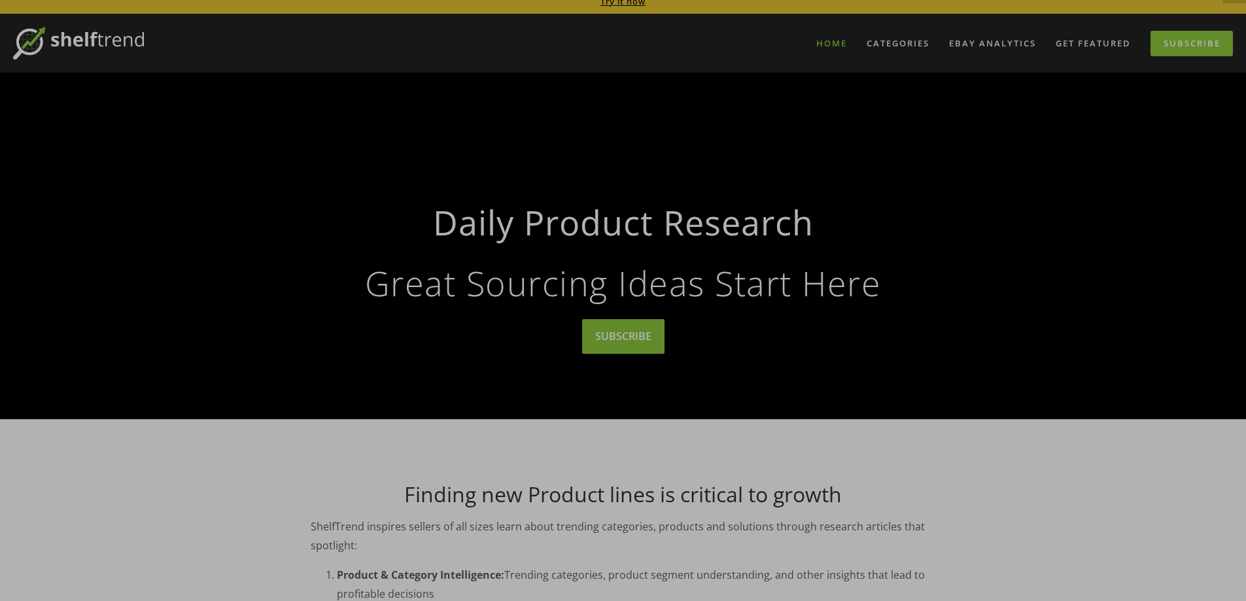
scroll to position [262, 0]
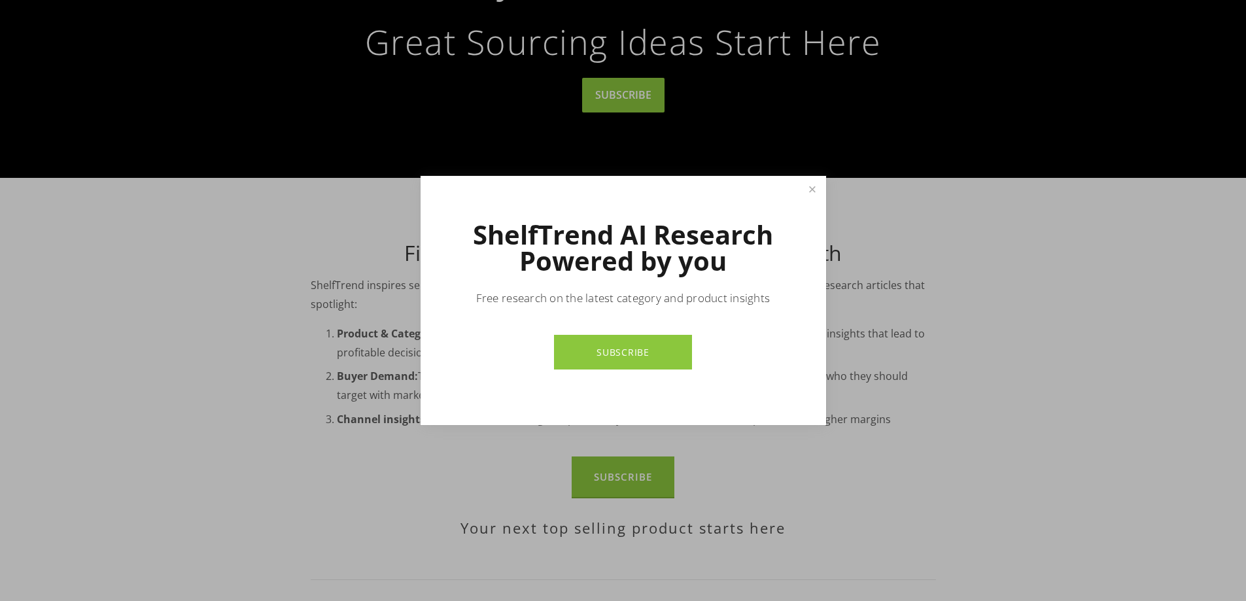
click at [631, 348] on link "SUBSCRIBE" at bounding box center [623, 352] width 138 height 35
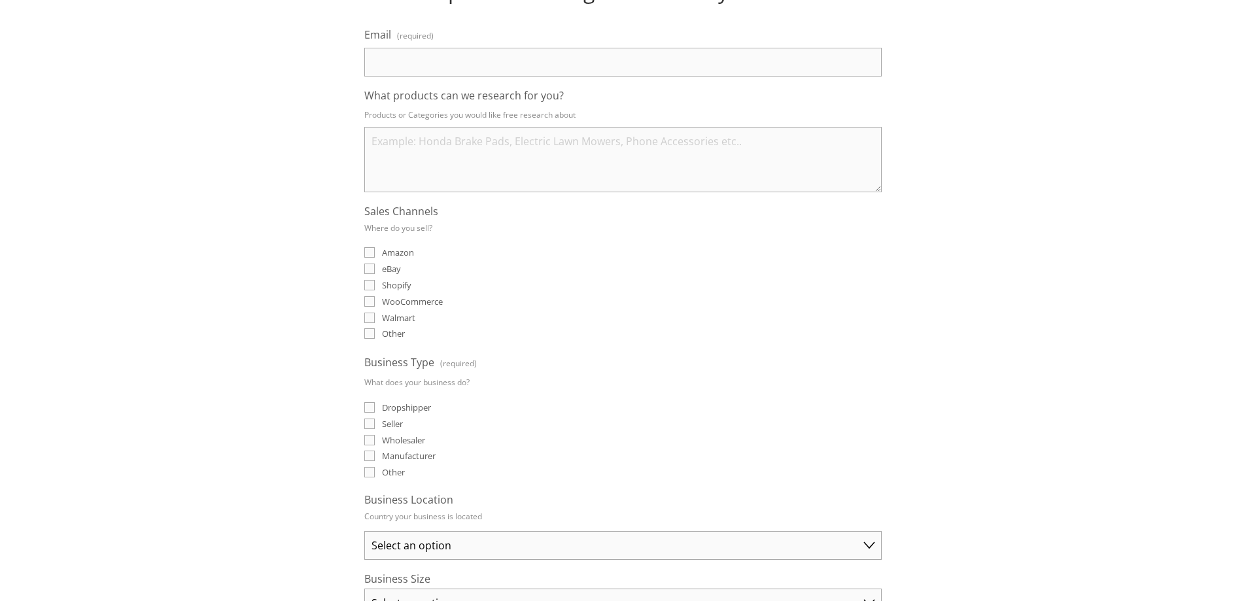
scroll to position [196, 0]
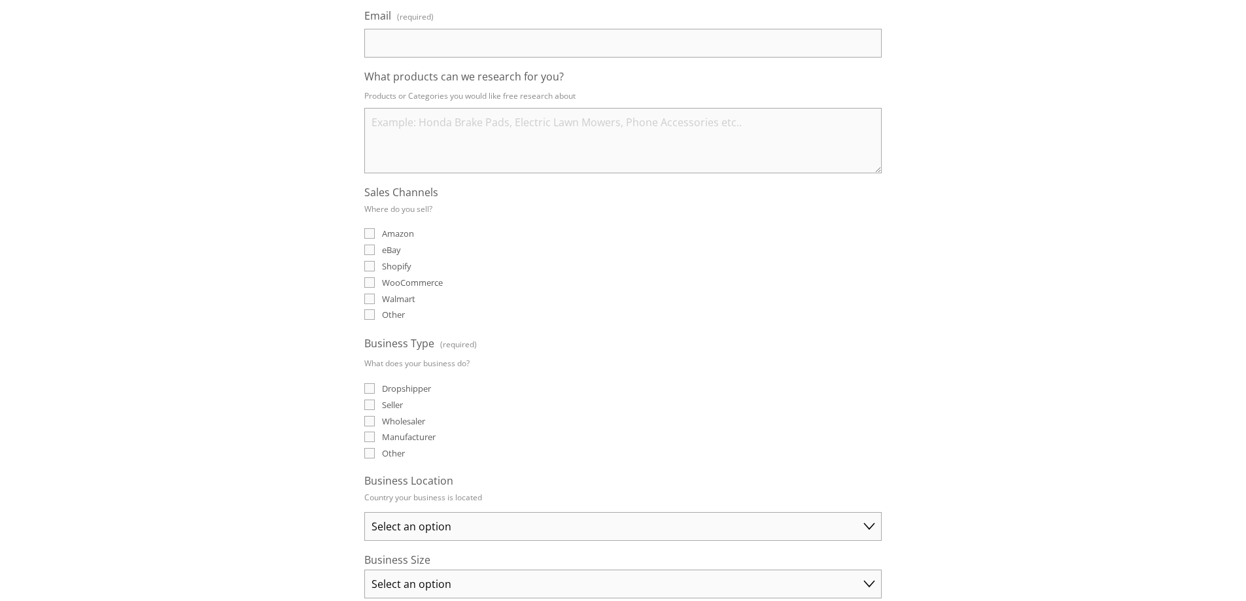
click at [374, 247] on input "eBay" at bounding box center [369, 250] width 10 height 10
checkbox input "true"
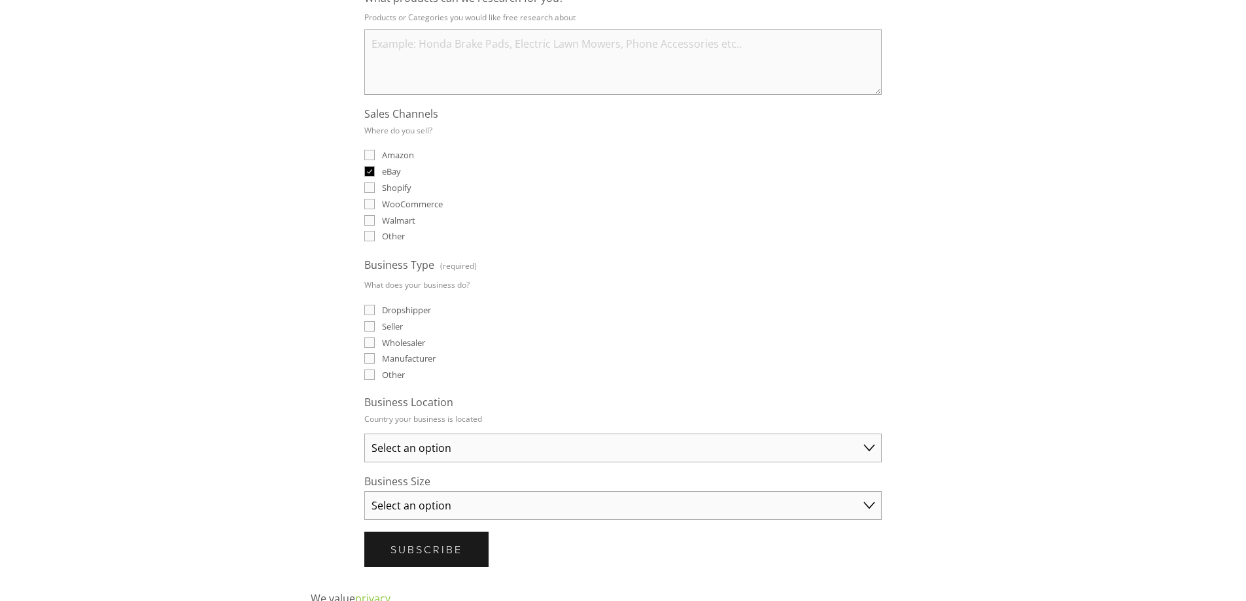
scroll to position [393, 0]
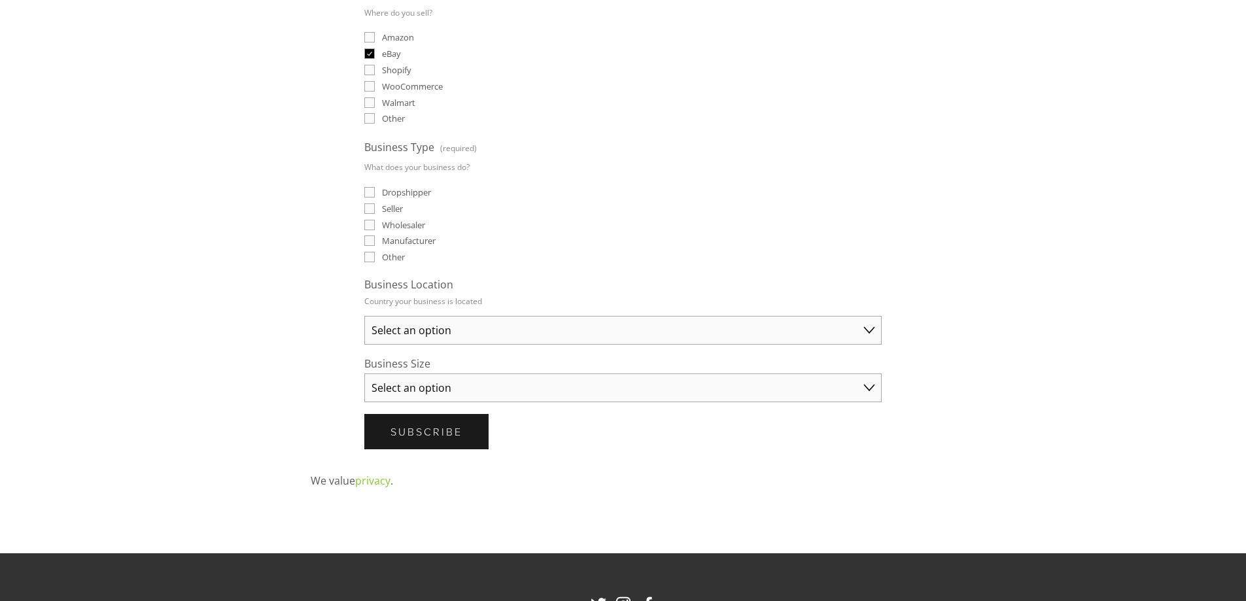
click at [469, 332] on select "Select an option Australia United States United Kingdom China Japan Germany Can…" at bounding box center [623, 330] width 518 height 29
select select "United States"
click at [364, 316] on select "Select an option Australia United States United Kingdom China Japan Germany Can…" at bounding box center [623, 330] width 518 height 29
click at [485, 393] on select "Select an option Solo Merchant (under $50K annual sales) Small Business ($50K -…" at bounding box center [623, 388] width 518 height 29
select select "Solo Merchant (under $50K annual sales)"
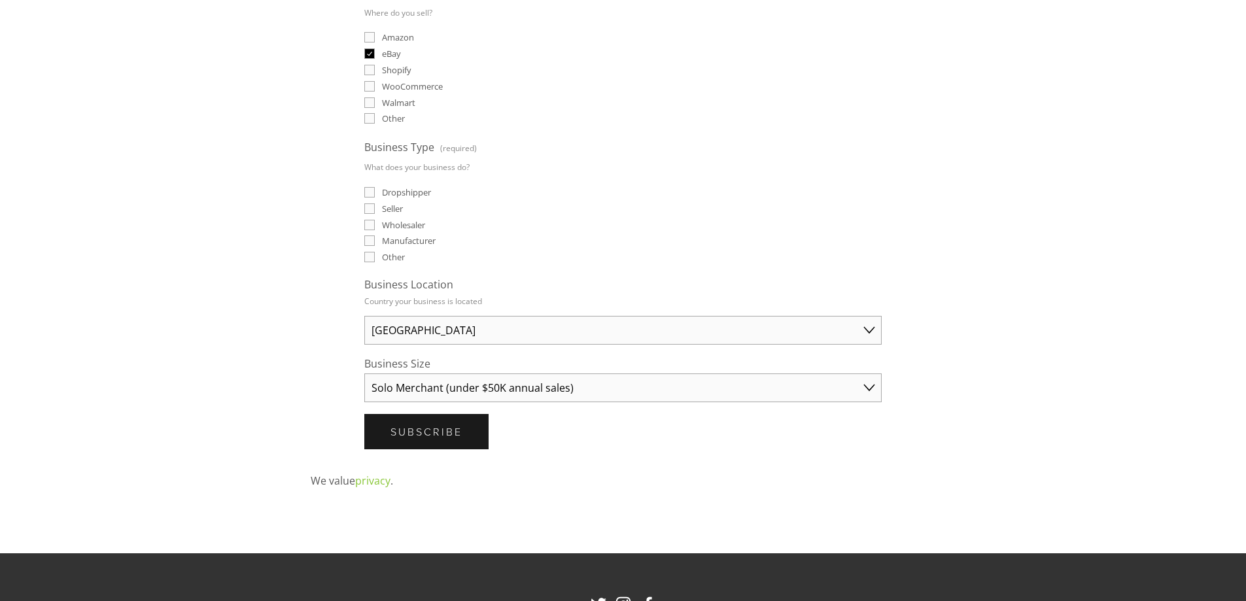
click at [364, 374] on select "Select an option Solo Merchant (under $50K annual sales) Small Business ($50K -…" at bounding box center [623, 388] width 518 height 29
click at [370, 211] on input "Seller" at bounding box center [369, 208] width 10 height 10
checkbox input "true"
click at [368, 254] on input "Other" at bounding box center [369, 257] width 10 height 10
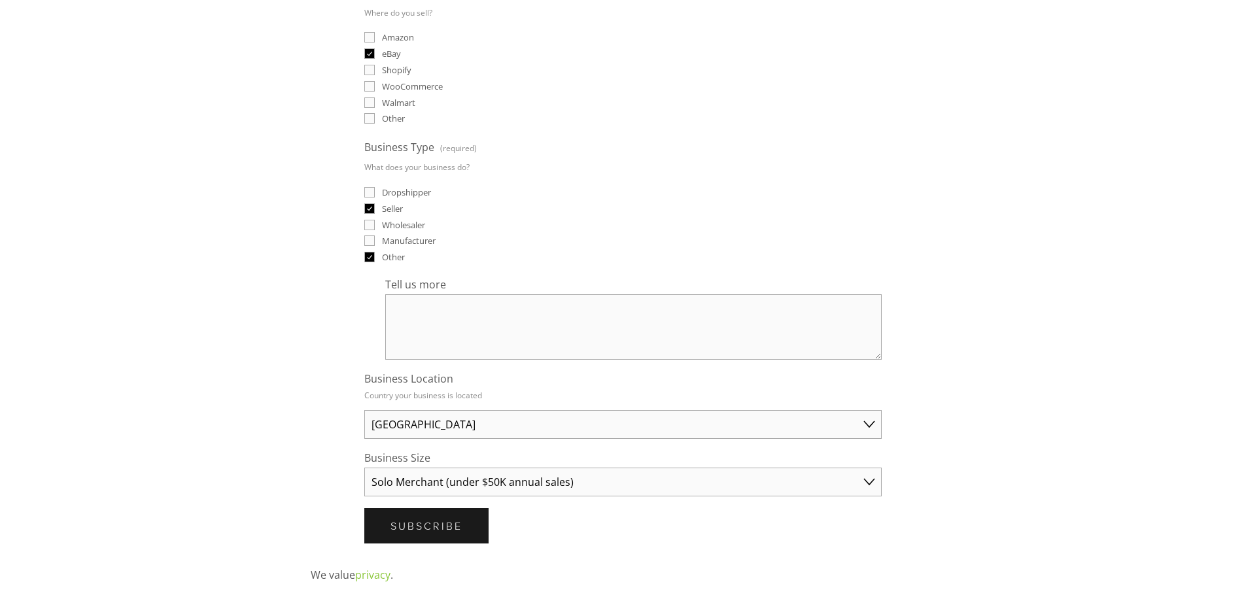
click at [371, 255] on input "Other" at bounding box center [369, 257] width 10 height 10
checkbox input "false"
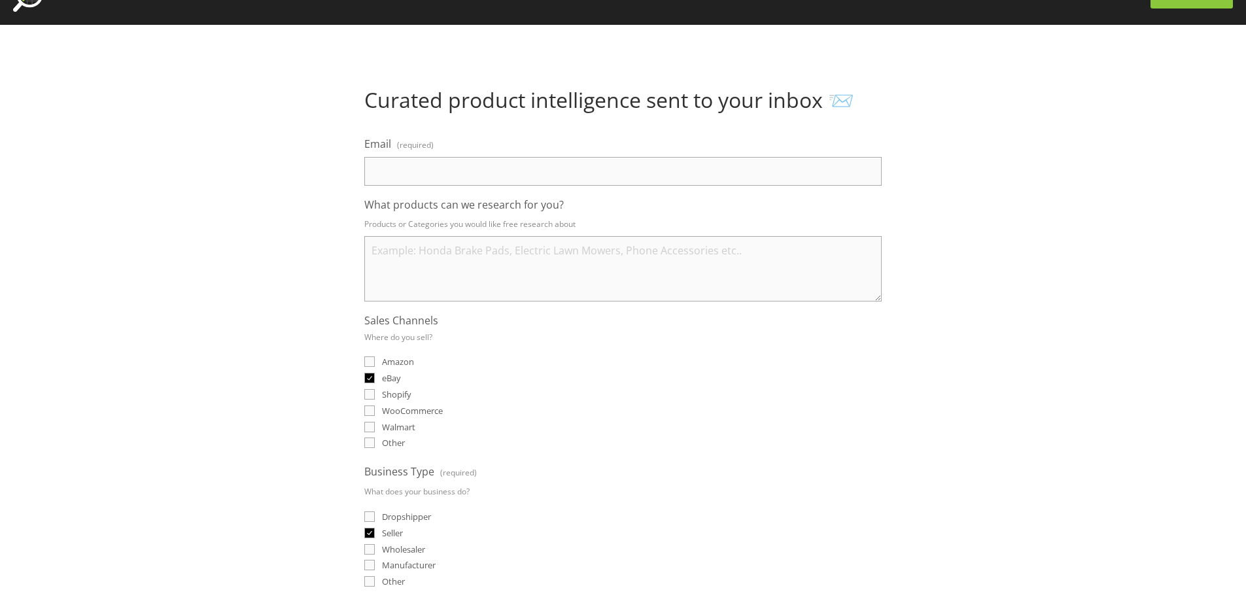
scroll to position [0, 0]
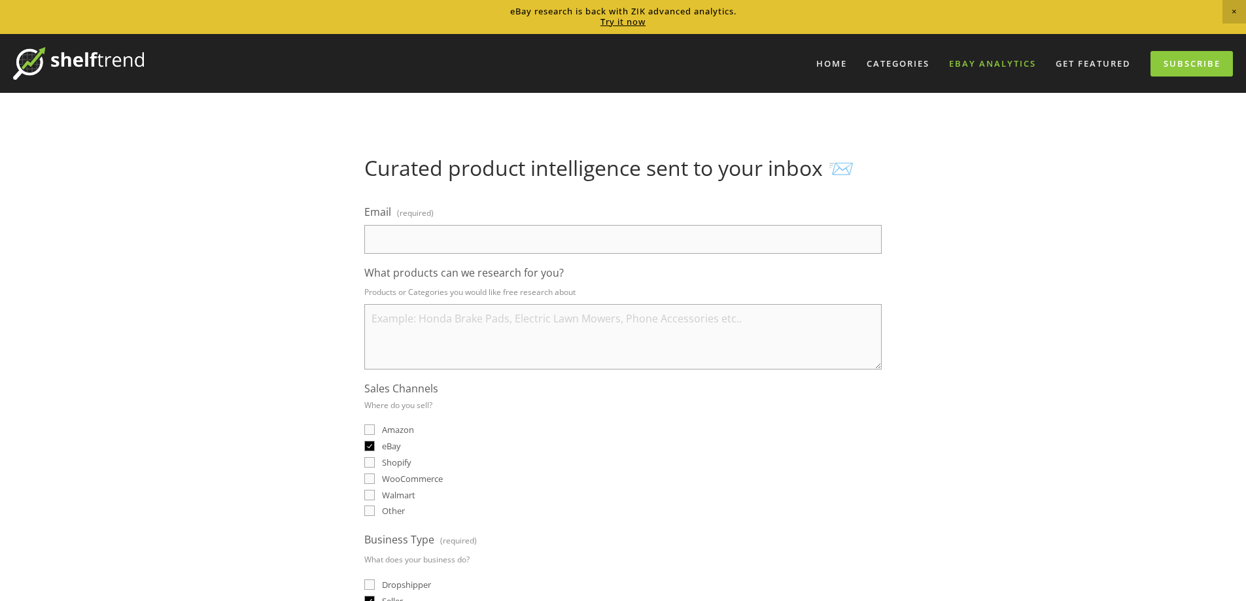
click at [991, 63] on link "eBay Analytics" at bounding box center [993, 64] width 104 height 22
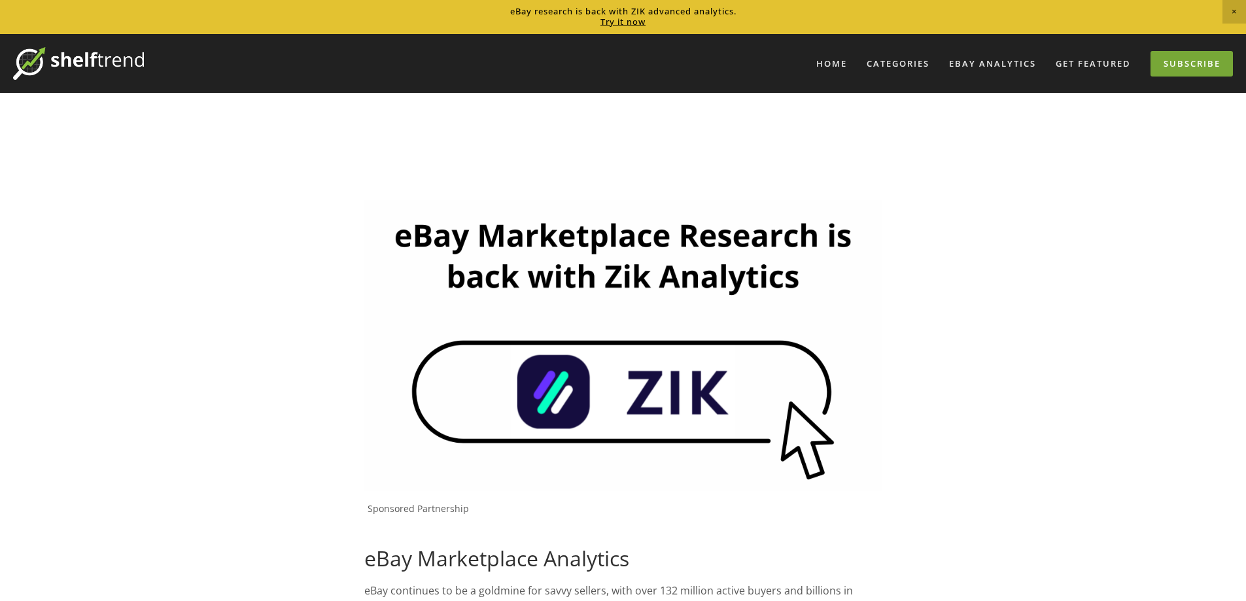
click at [1204, 65] on link "Subscribe" at bounding box center [1192, 64] width 82 height 26
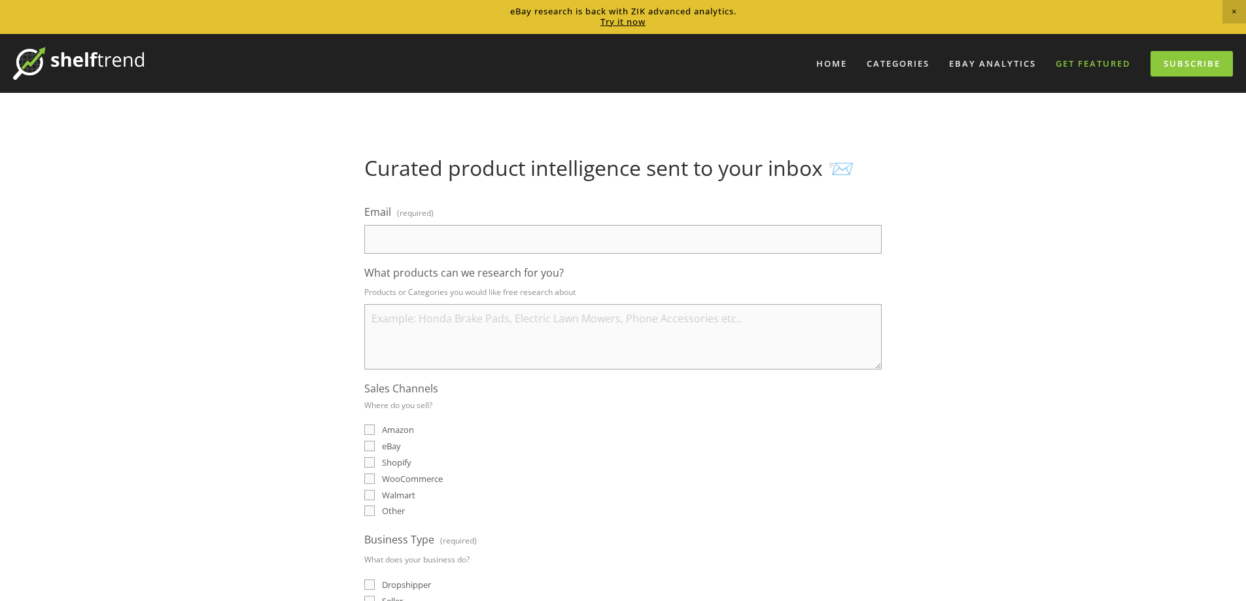
click at [1086, 65] on link "Get Featured" at bounding box center [1093, 64] width 92 height 22
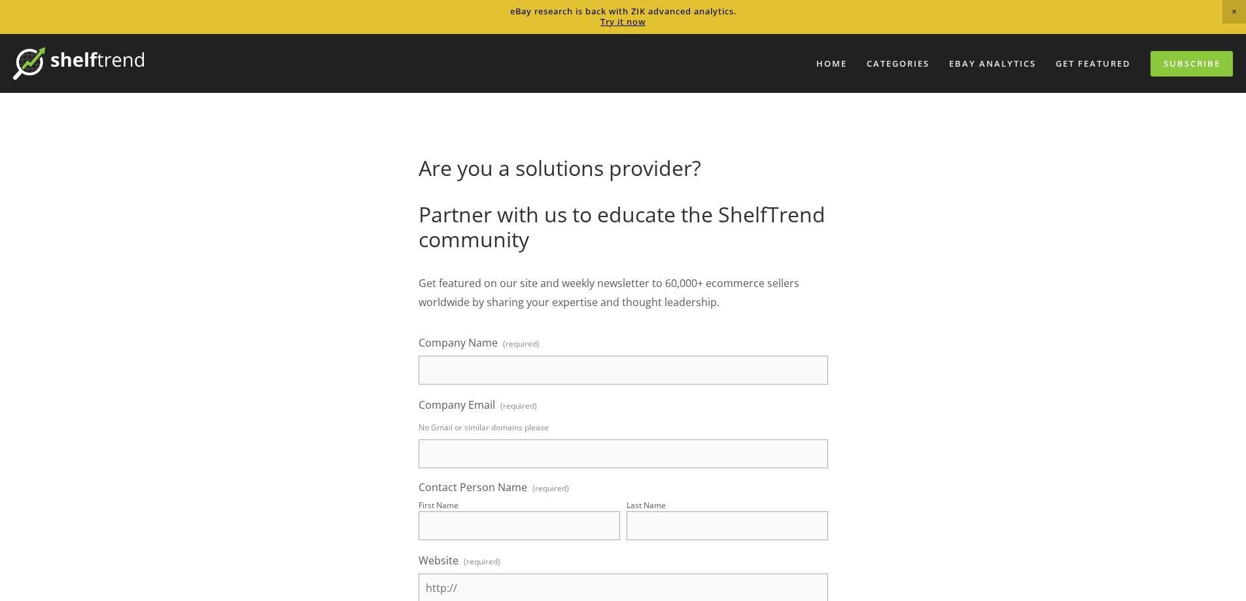
click at [614, 22] on link "Try it now" at bounding box center [623, 22] width 45 height 12
